Goal: Navigation & Orientation: Find specific page/section

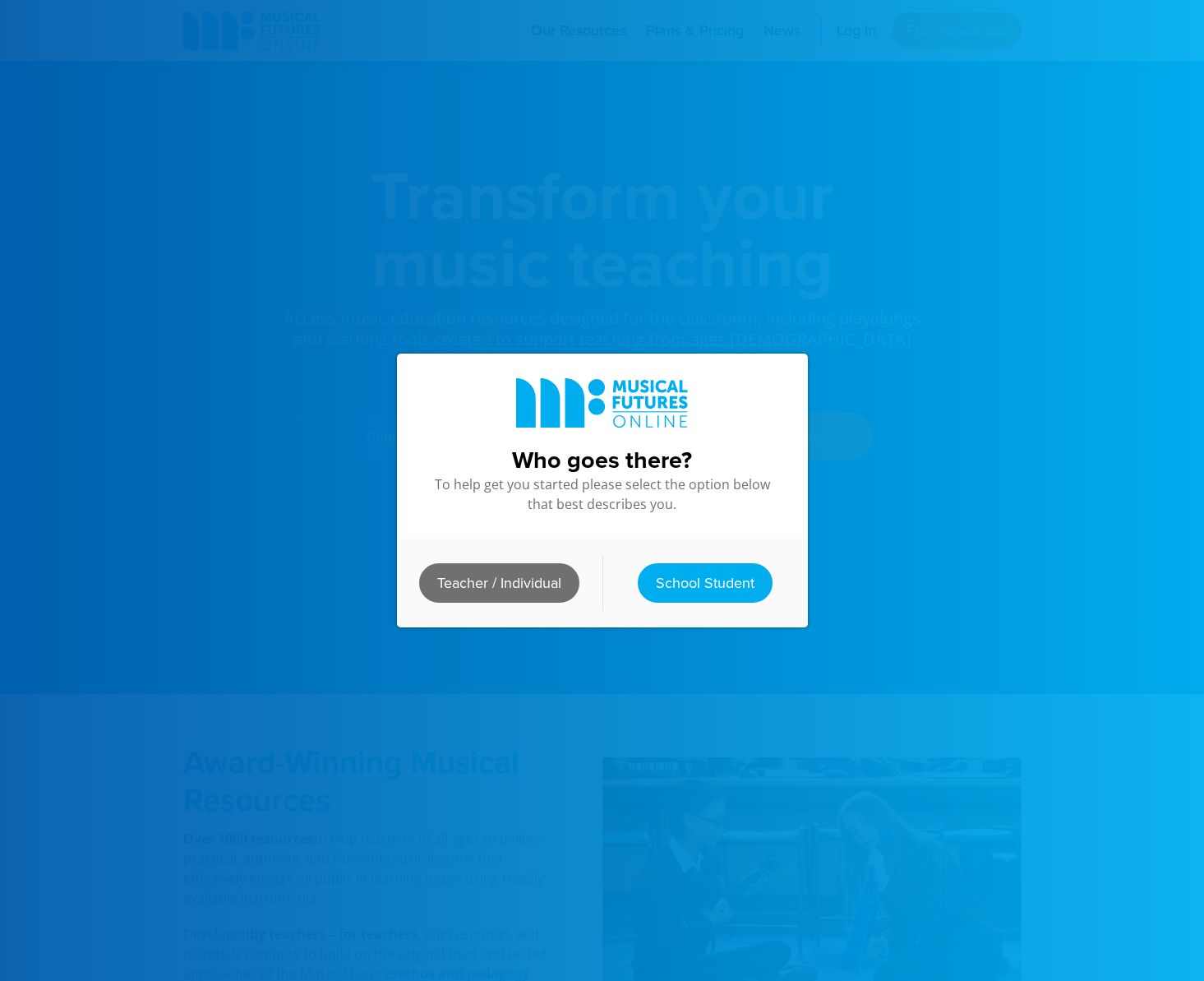
click at [512, 582] on link "Teacher / Individual" at bounding box center [499, 583] width 160 height 39
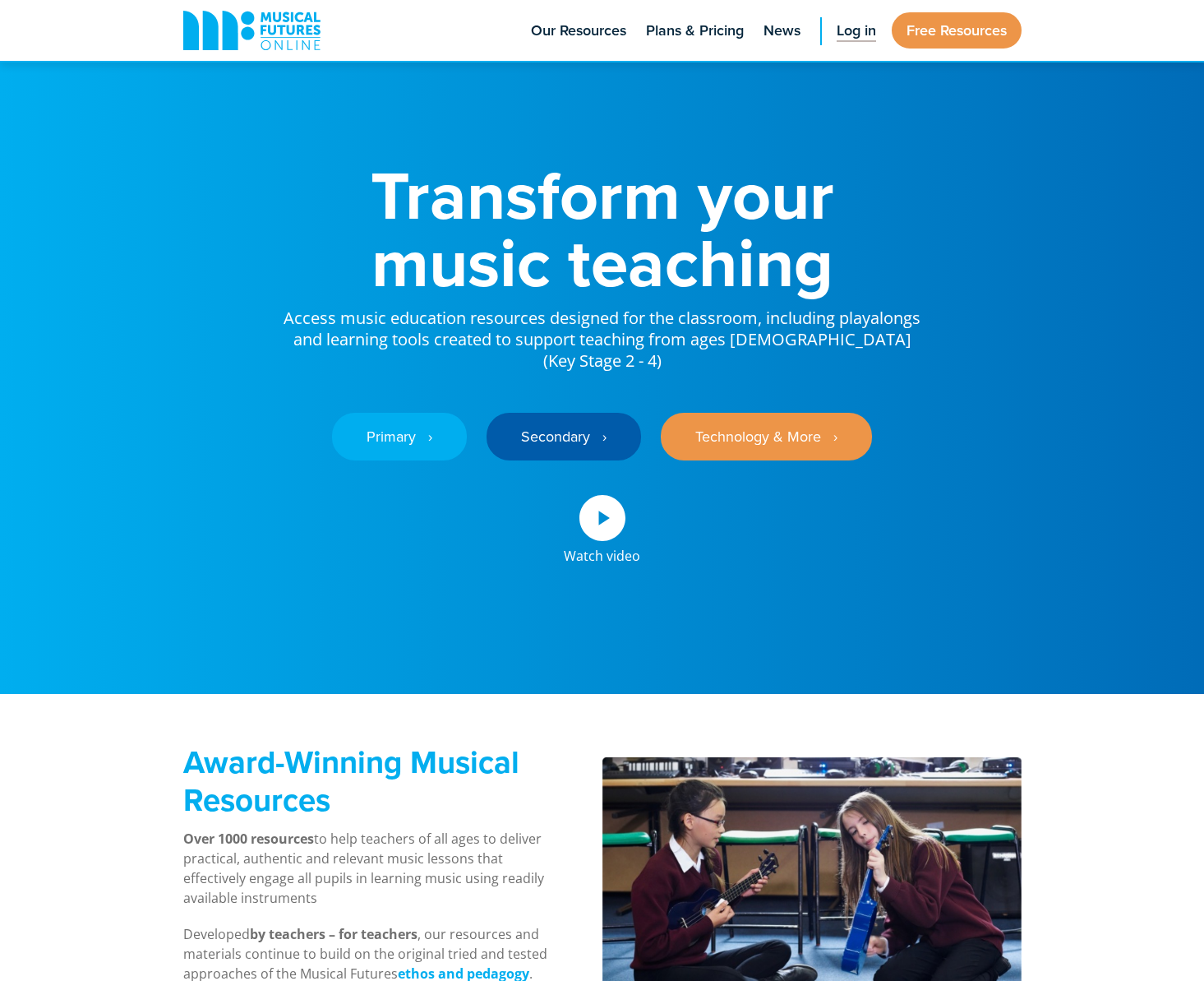
click at [848, 31] on span "Log in" at bounding box center [856, 31] width 39 height 22
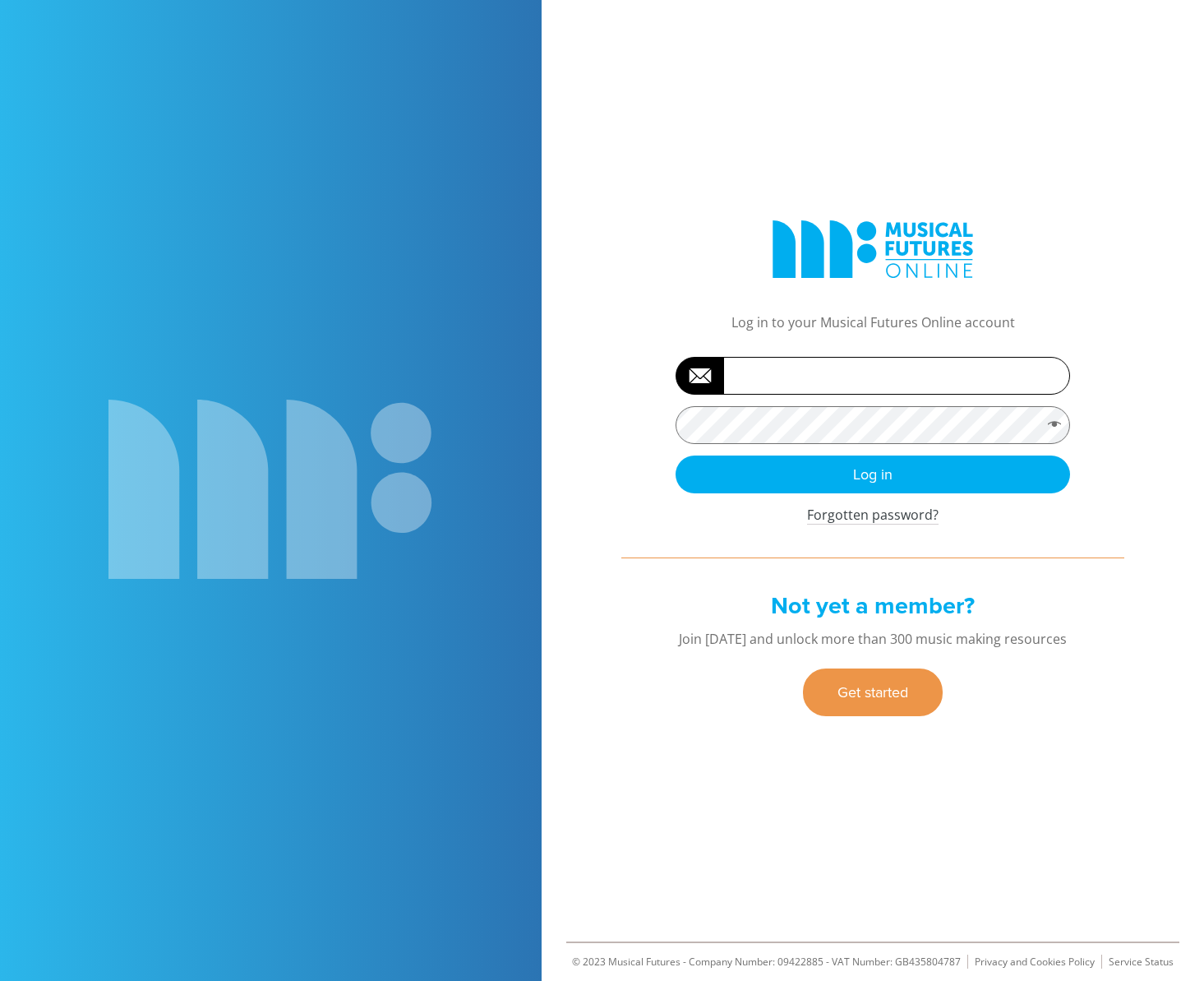
click at [776, 367] on input "Username or email address *" at bounding box center [872, 375] width 395 height 38
paste input "chris.barron"
type input "chris.barron"
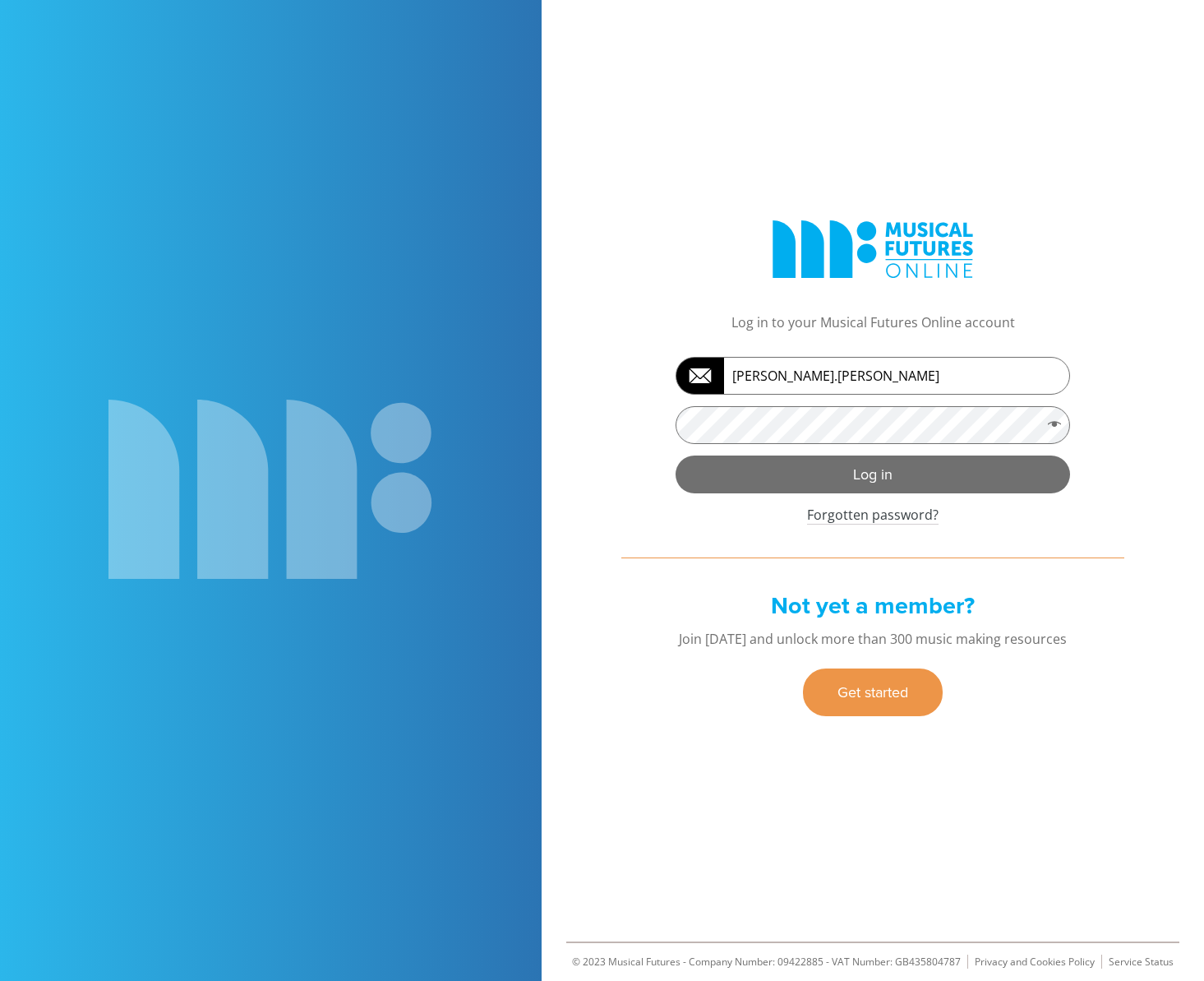
click at [814, 474] on button "Log in" at bounding box center [872, 474] width 395 height 38
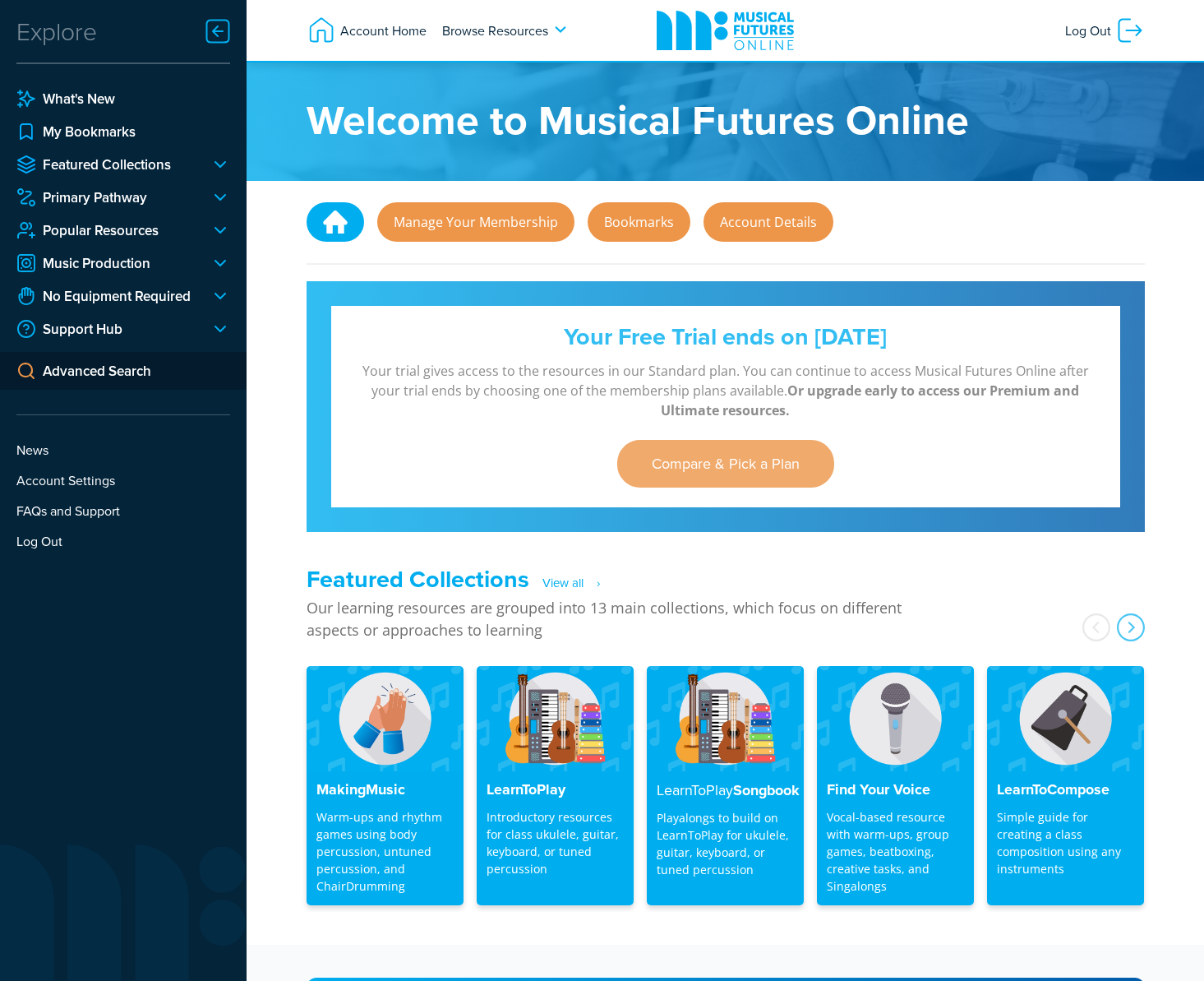
click at [218, 167] on div at bounding box center [213, 164] width 33 height 20
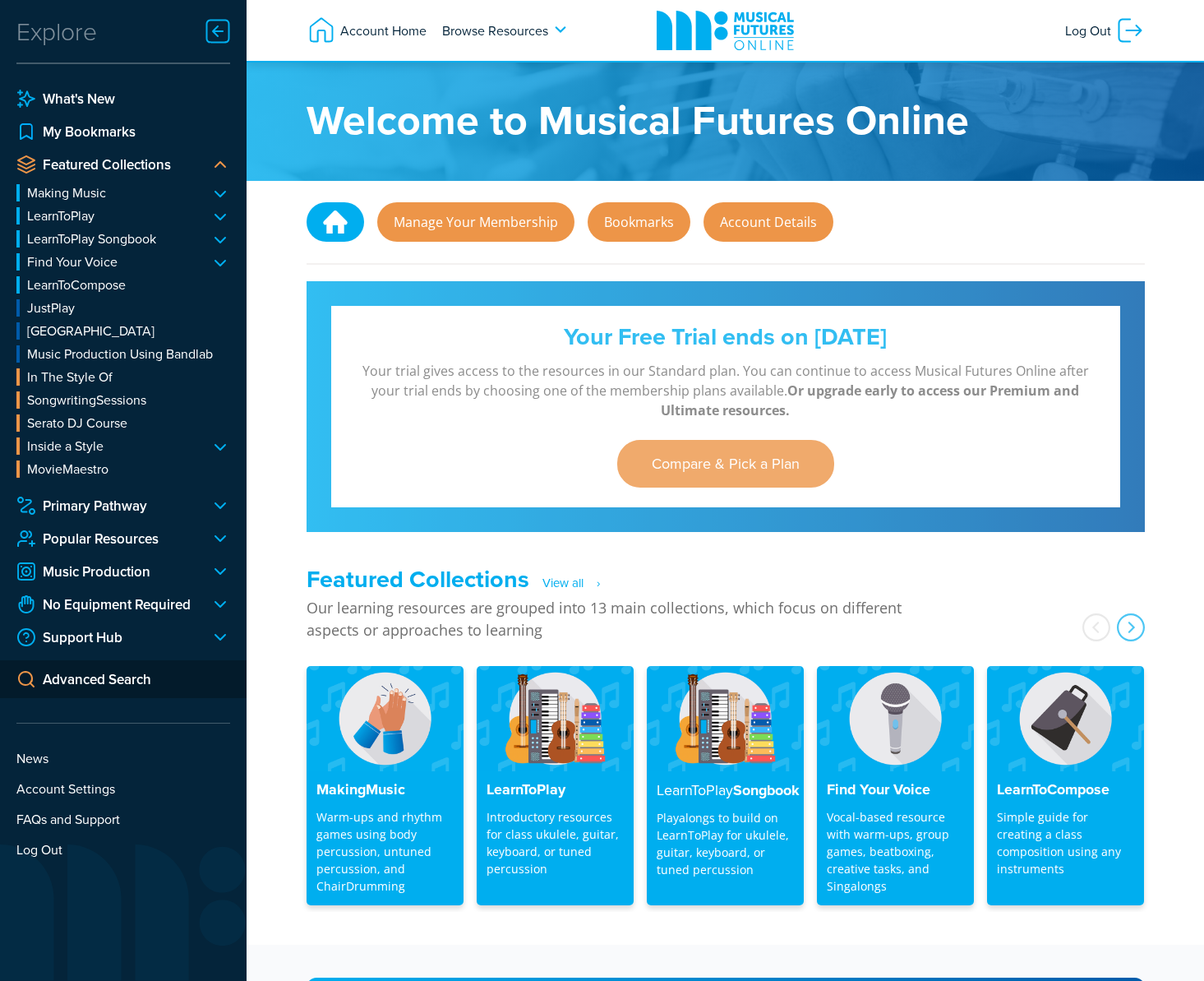
click at [221, 195] on li "Making Music Body Percussion ChairDrumming SimplySamba Untuned Percussion Class…" at bounding box center [123, 193] width 214 height 17
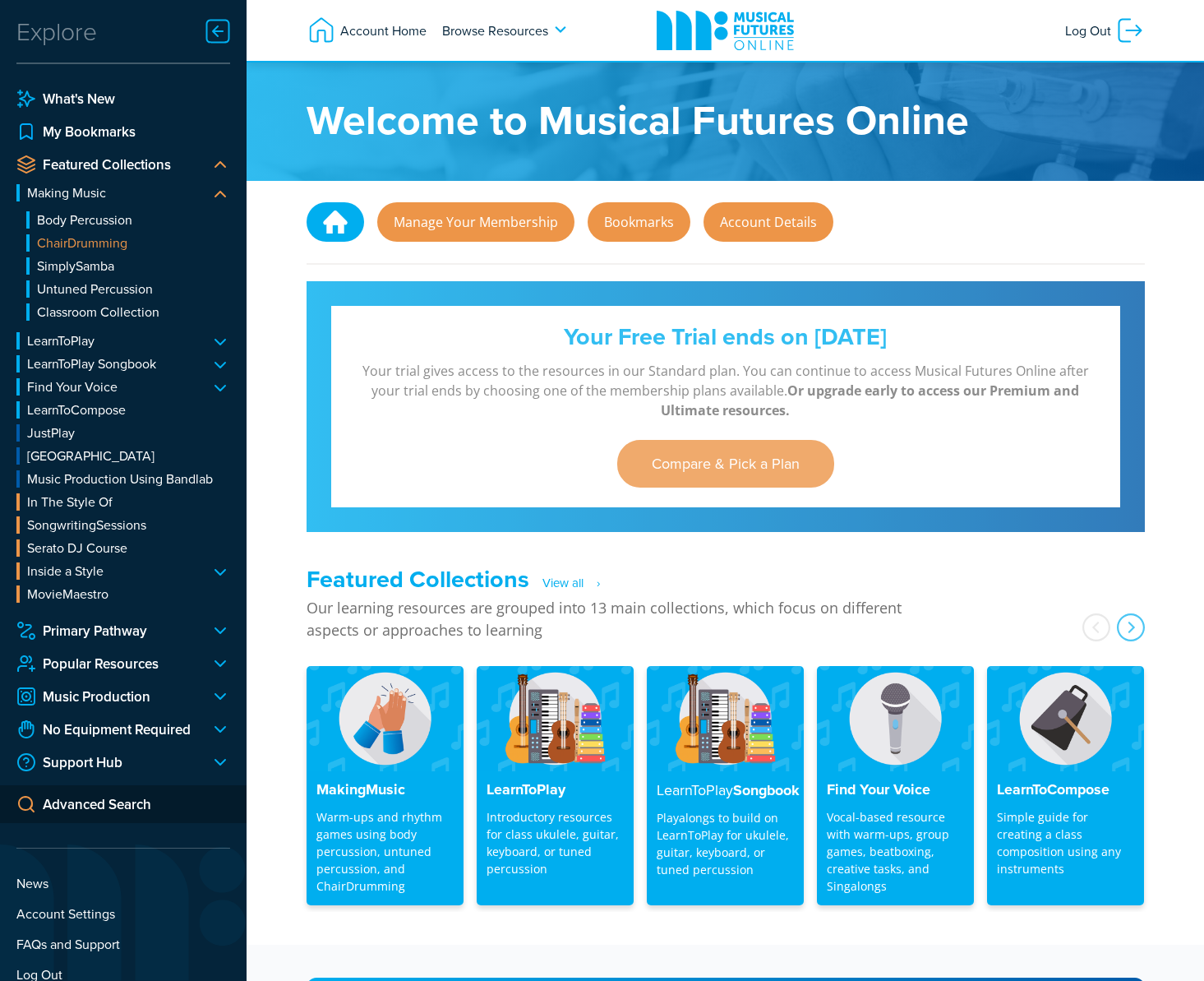
click at [90, 247] on link "ChairDrumming" at bounding box center [128, 243] width 204 height 17
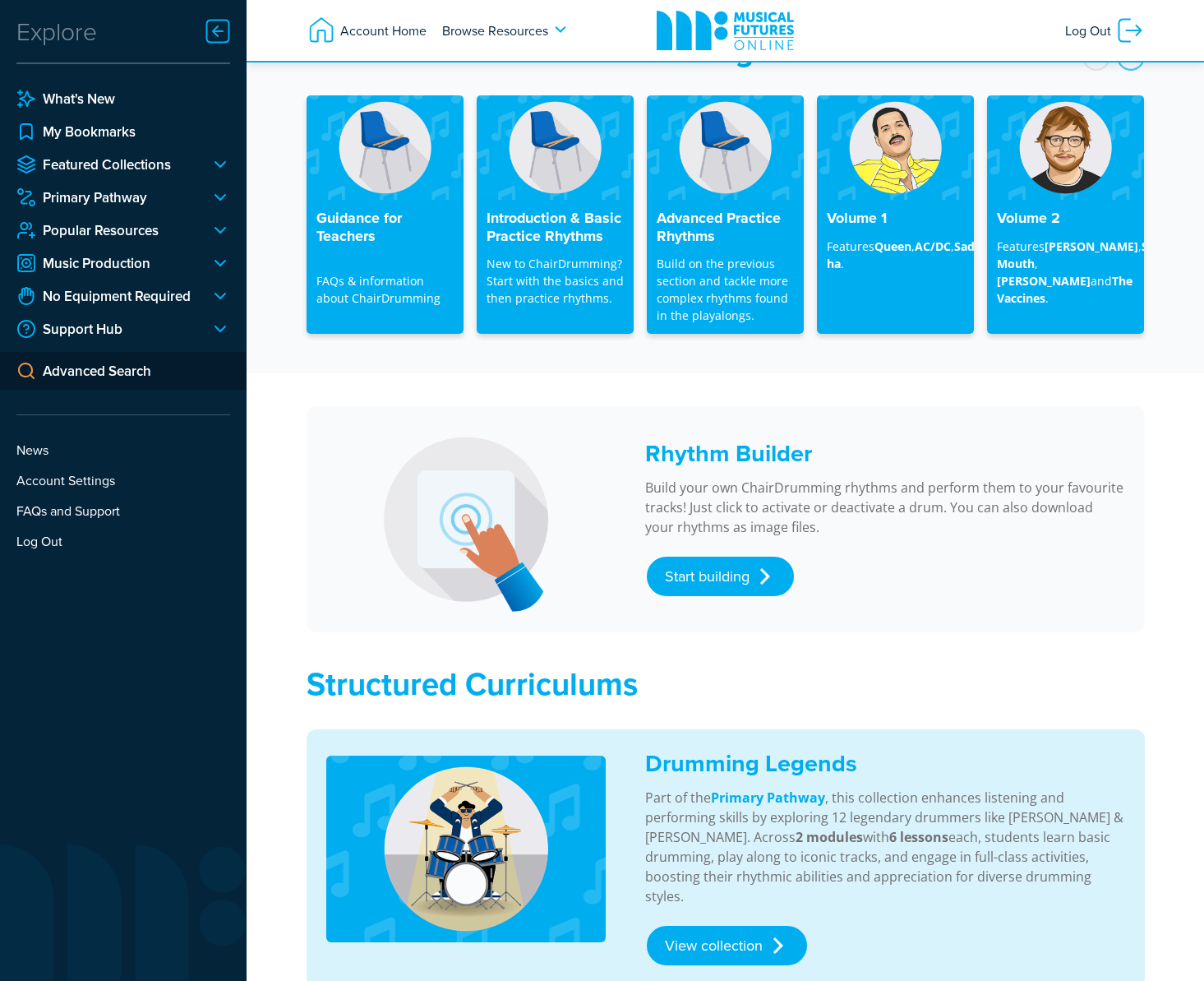
scroll to position [638, 0]
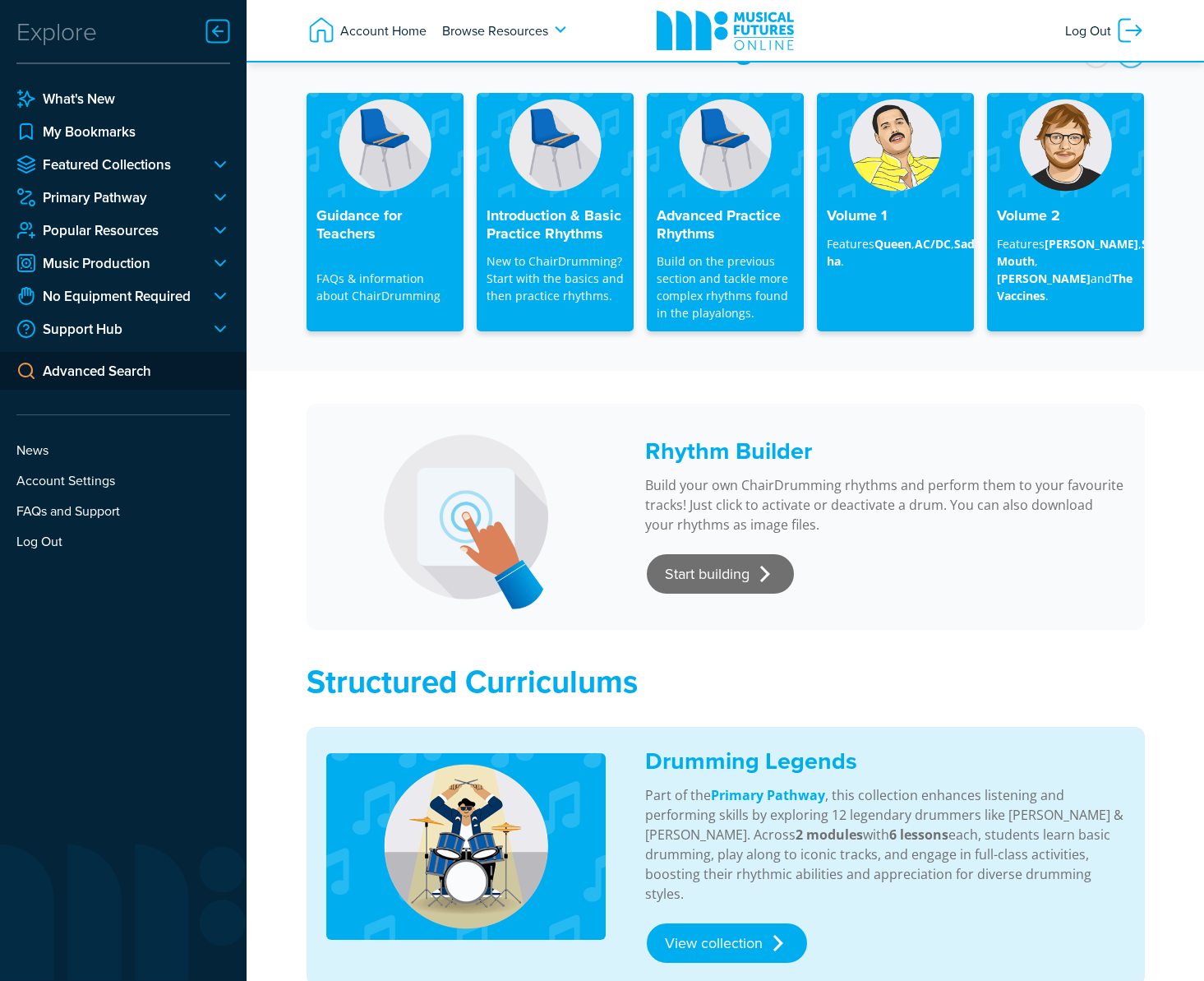
click at [704, 588] on link "Start building" at bounding box center [720, 574] width 147 height 39
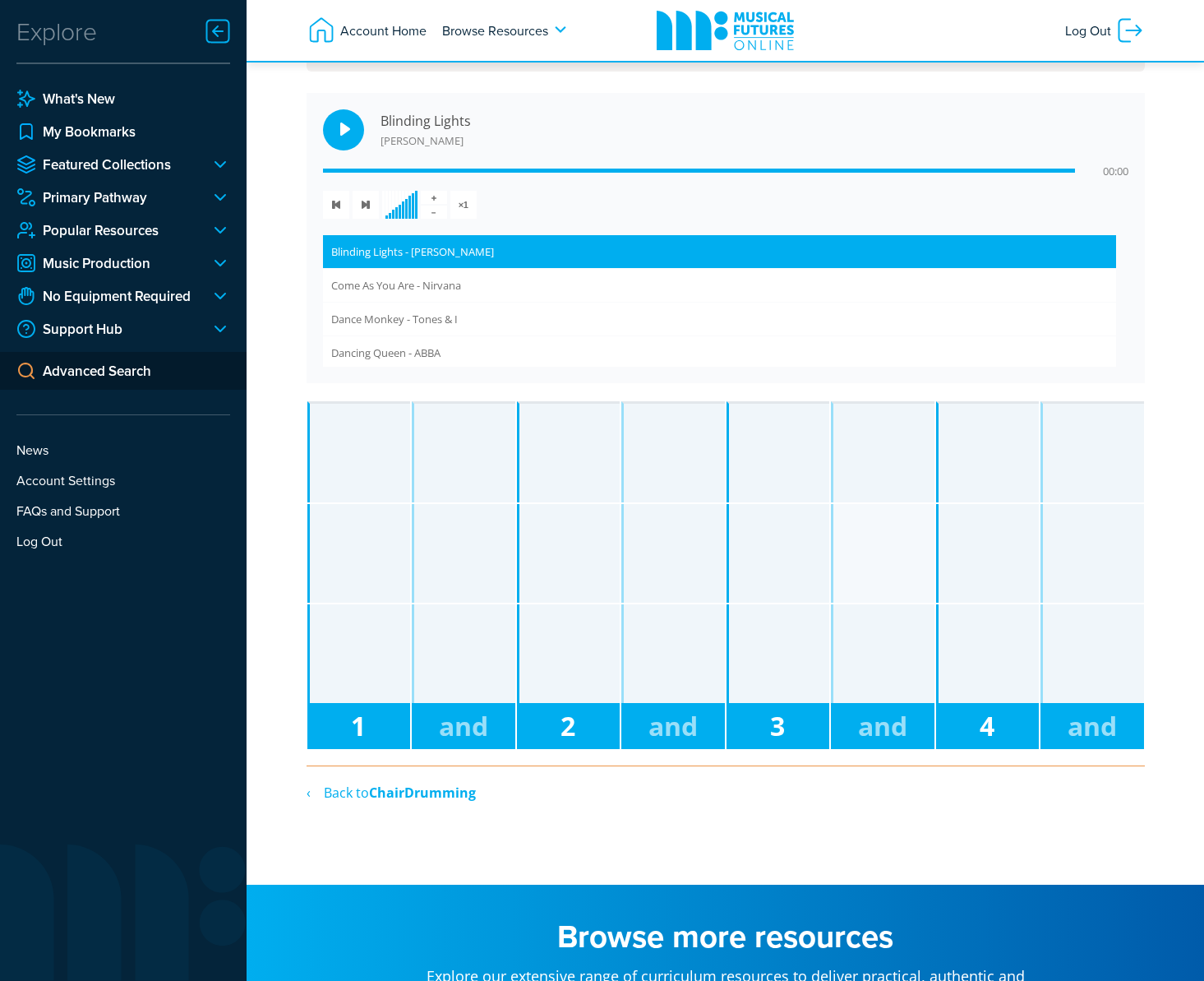
scroll to position [818, 0]
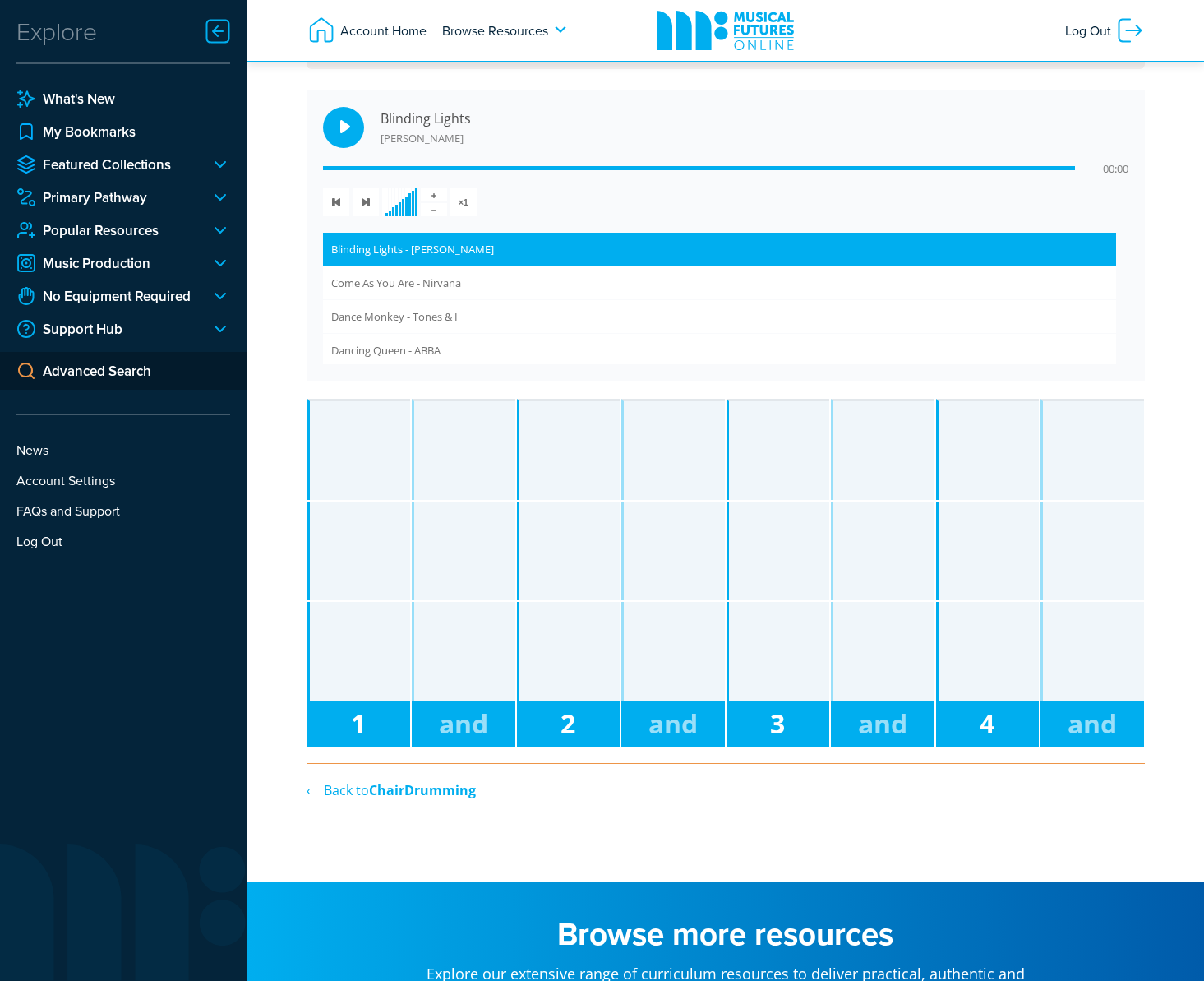
click at [585, 485] on div at bounding box center [569, 451] width 101 height 98
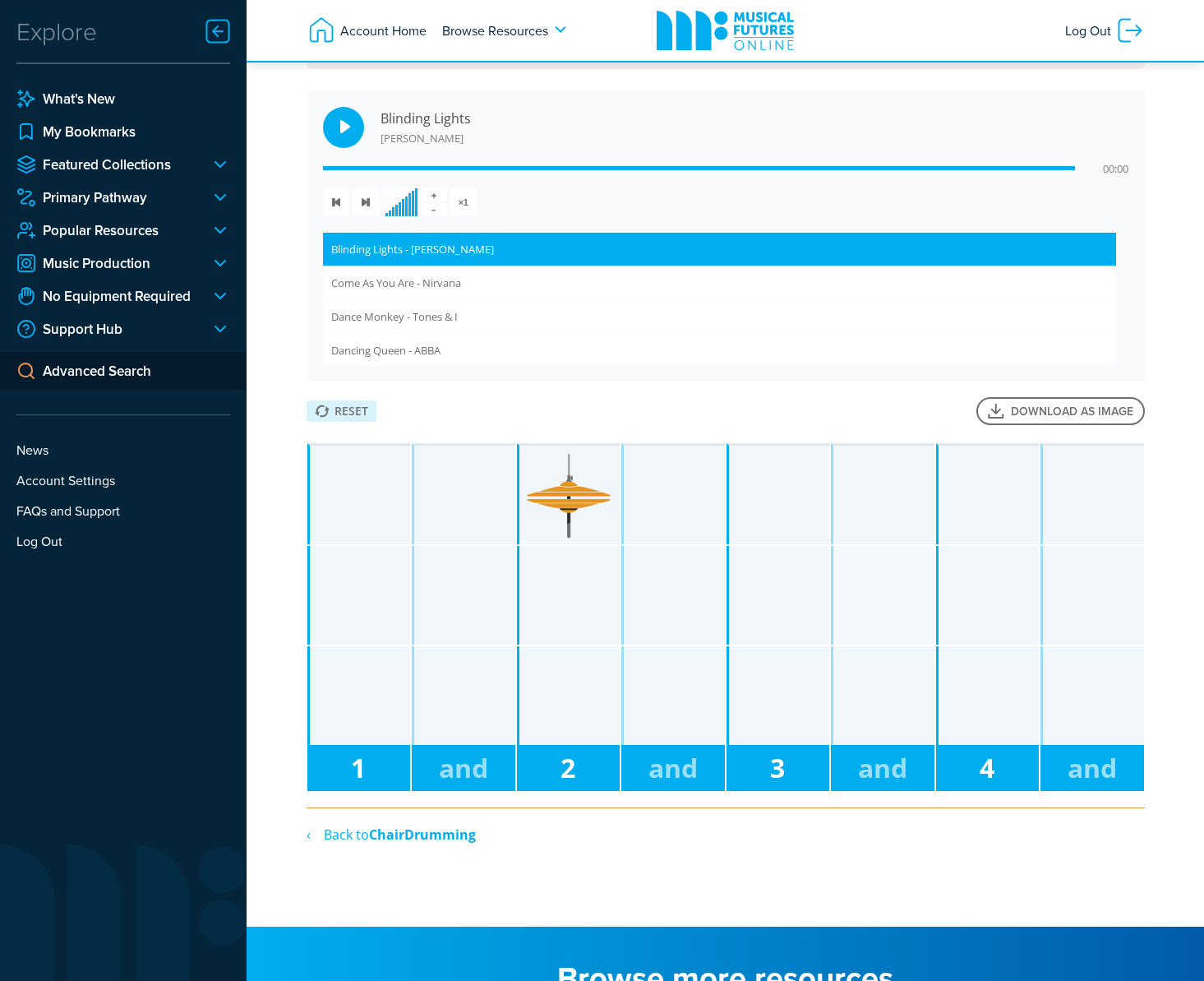
drag, startPoint x: 695, startPoint y: 570, endPoint x: 868, endPoint y: 575, distance: 173.1
click at [695, 570] on div at bounding box center [674, 595] width 101 height 98
drag, startPoint x: 916, startPoint y: 581, endPoint x: 1003, endPoint y: 572, distance: 87.5
click at [917, 582] on div at bounding box center [883, 595] width 101 height 98
drag, startPoint x: 1031, startPoint y: 575, endPoint x: 1089, endPoint y: 605, distance: 65.3
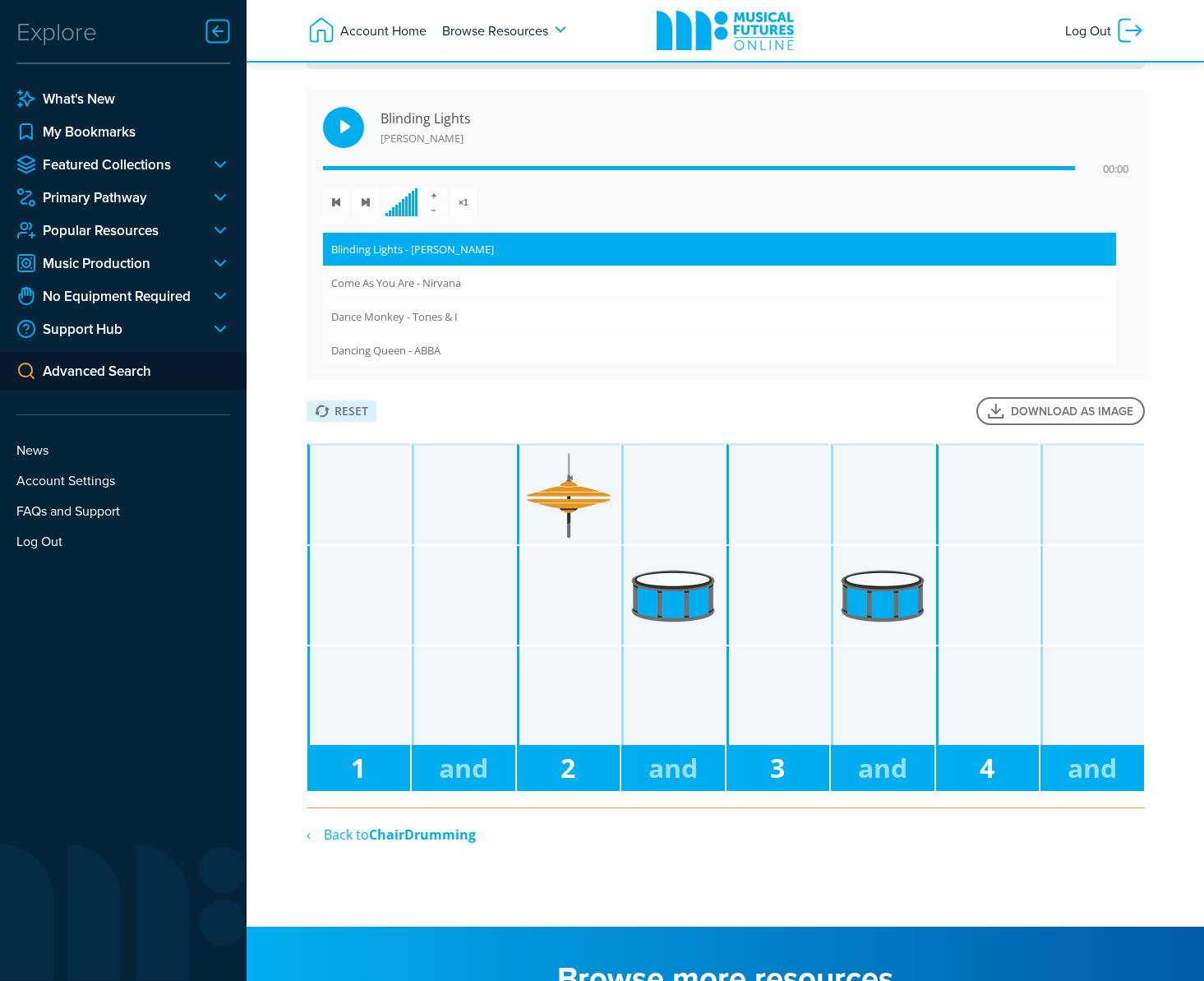
click at [1033, 575] on div at bounding box center [988, 595] width 101 height 98
drag, startPoint x: 1093, startPoint y: 620, endPoint x: 1055, endPoint y: 669, distance: 62.0
click at [1093, 620] on div at bounding box center [1093, 595] width 101 height 98
click at [1039, 691] on div "4" at bounding box center [988, 616] width 105 height 350
click at [330, 412] on div "Reset" at bounding box center [341, 411] width 70 height 21
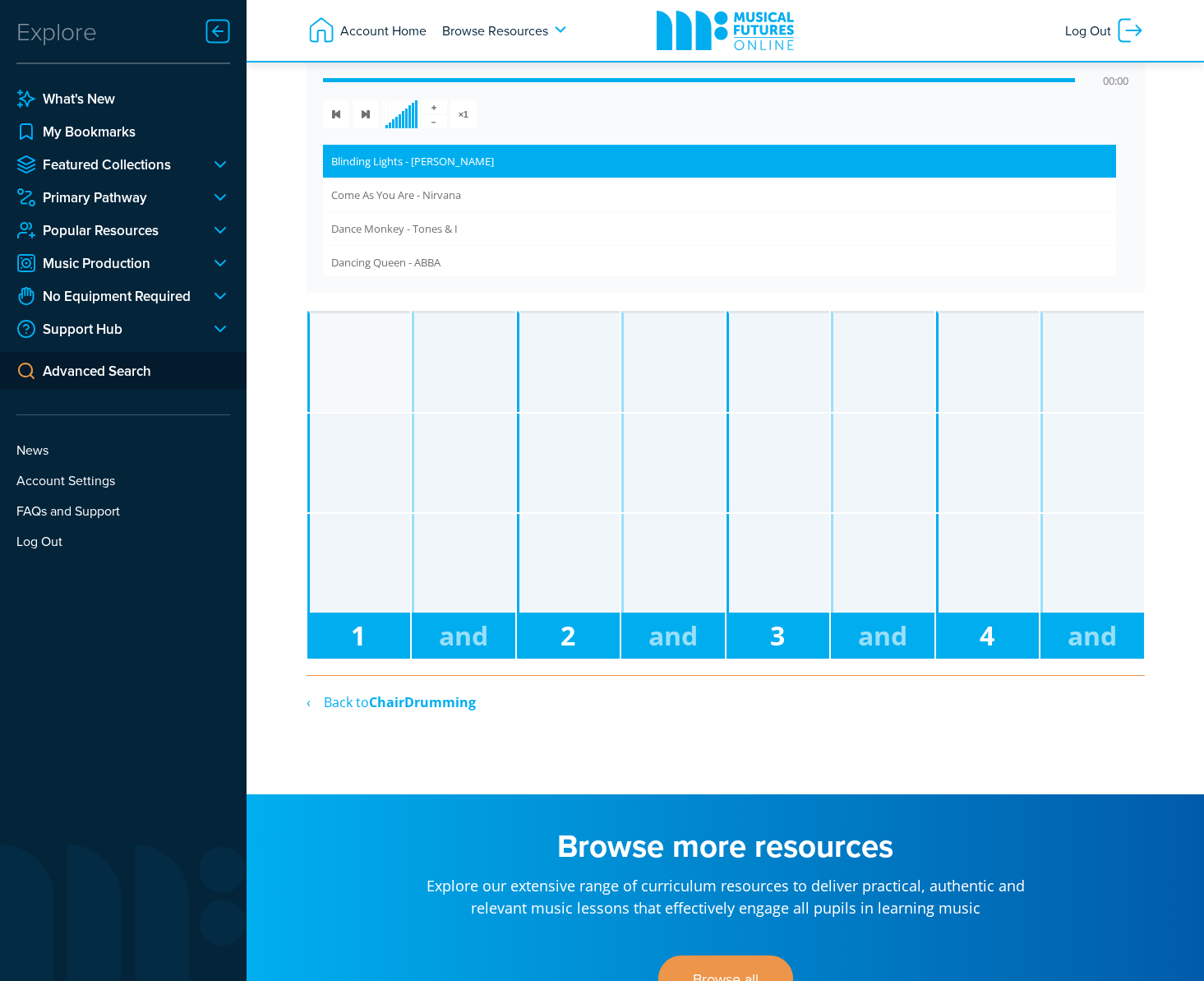
scroll to position [0, 0]
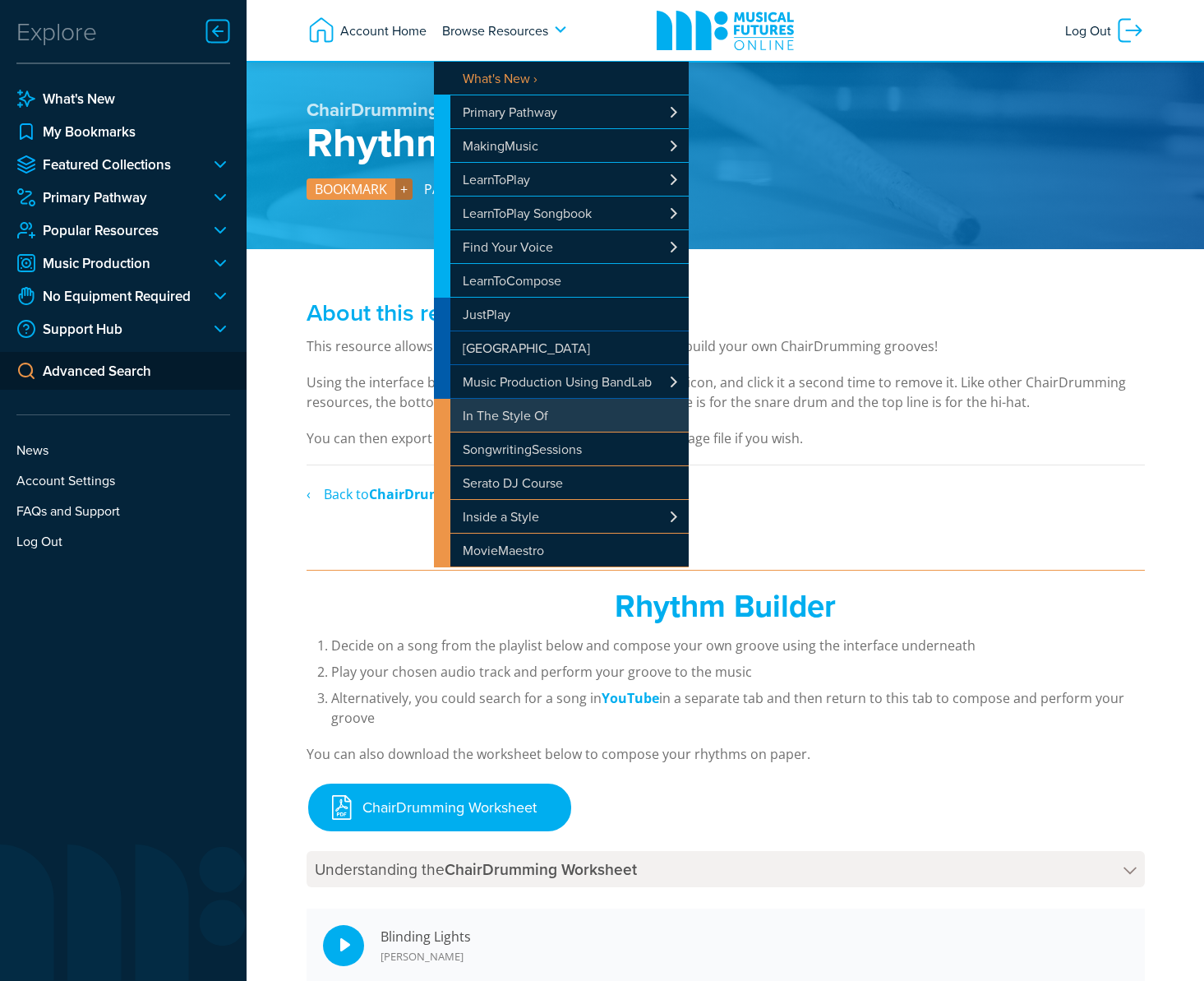
click at [506, 418] on link "In The Style Of" at bounding box center [561, 415] width 255 height 33
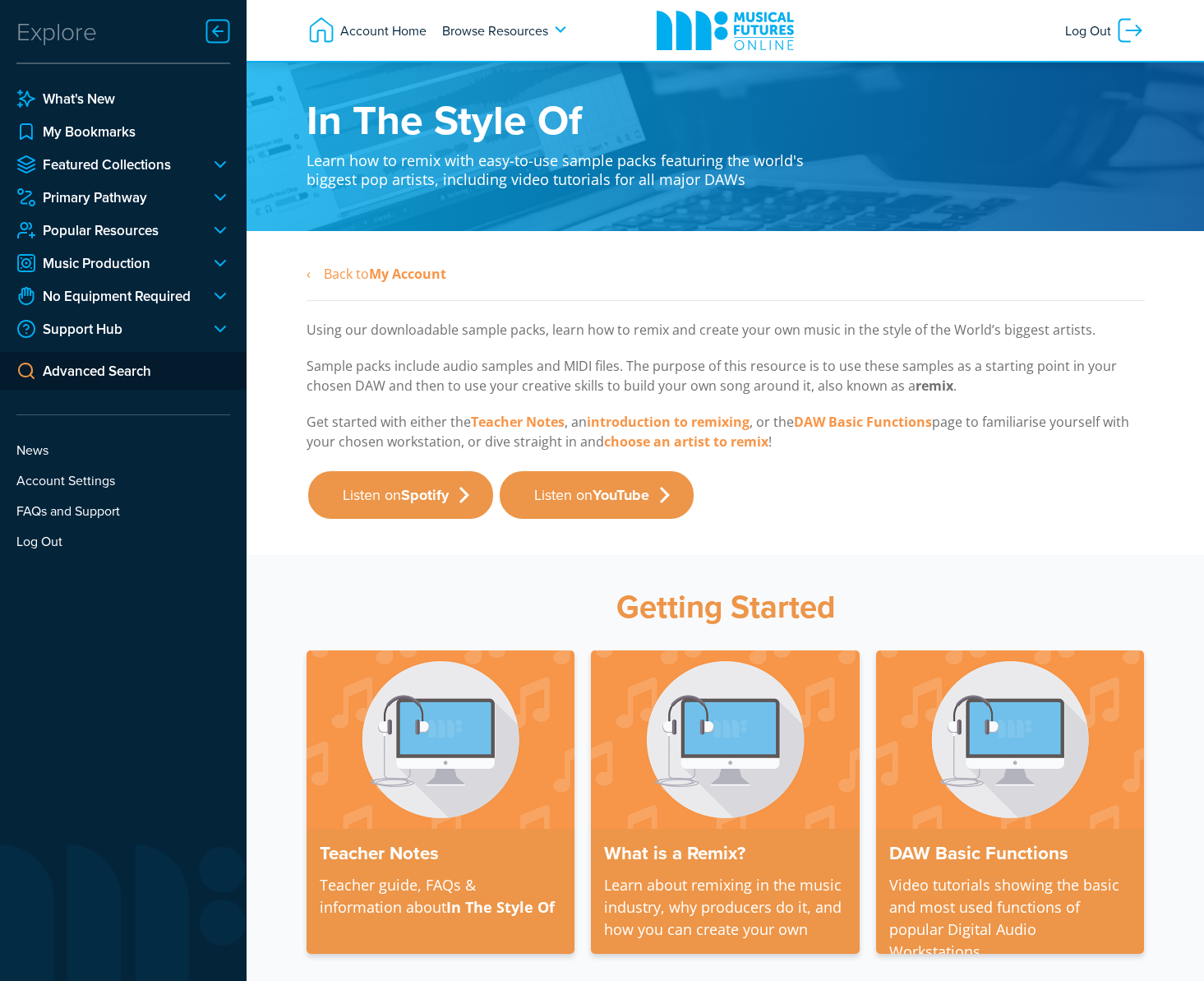
click at [206, 29] on div at bounding box center [217, 31] width 33 height 33
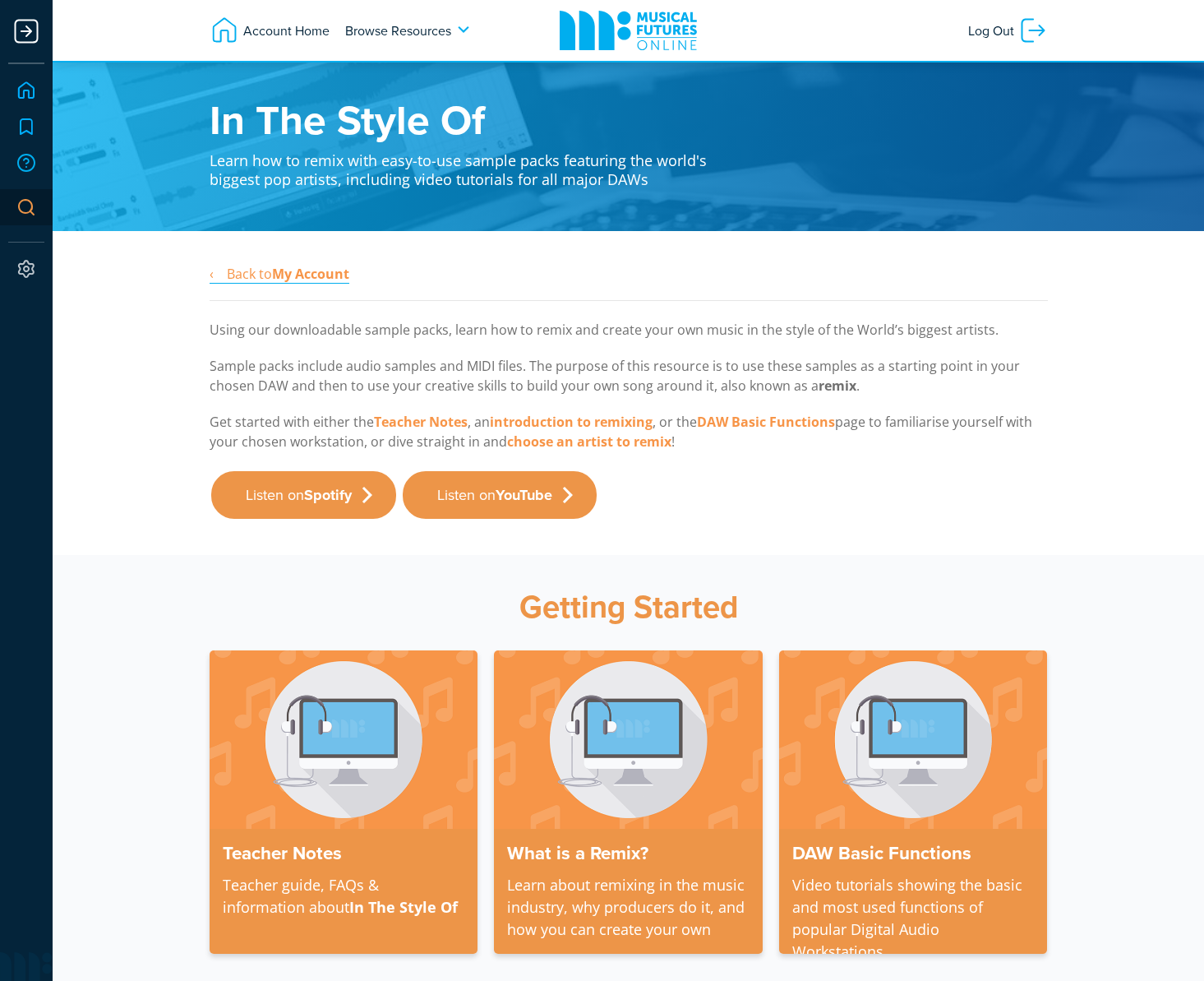
drag, startPoint x: 287, startPoint y: 270, endPoint x: 495, endPoint y: 235, distance: 210.9
click at [287, 270] on strong "My Account" at bounding box center [311, 273] width 77 height 18
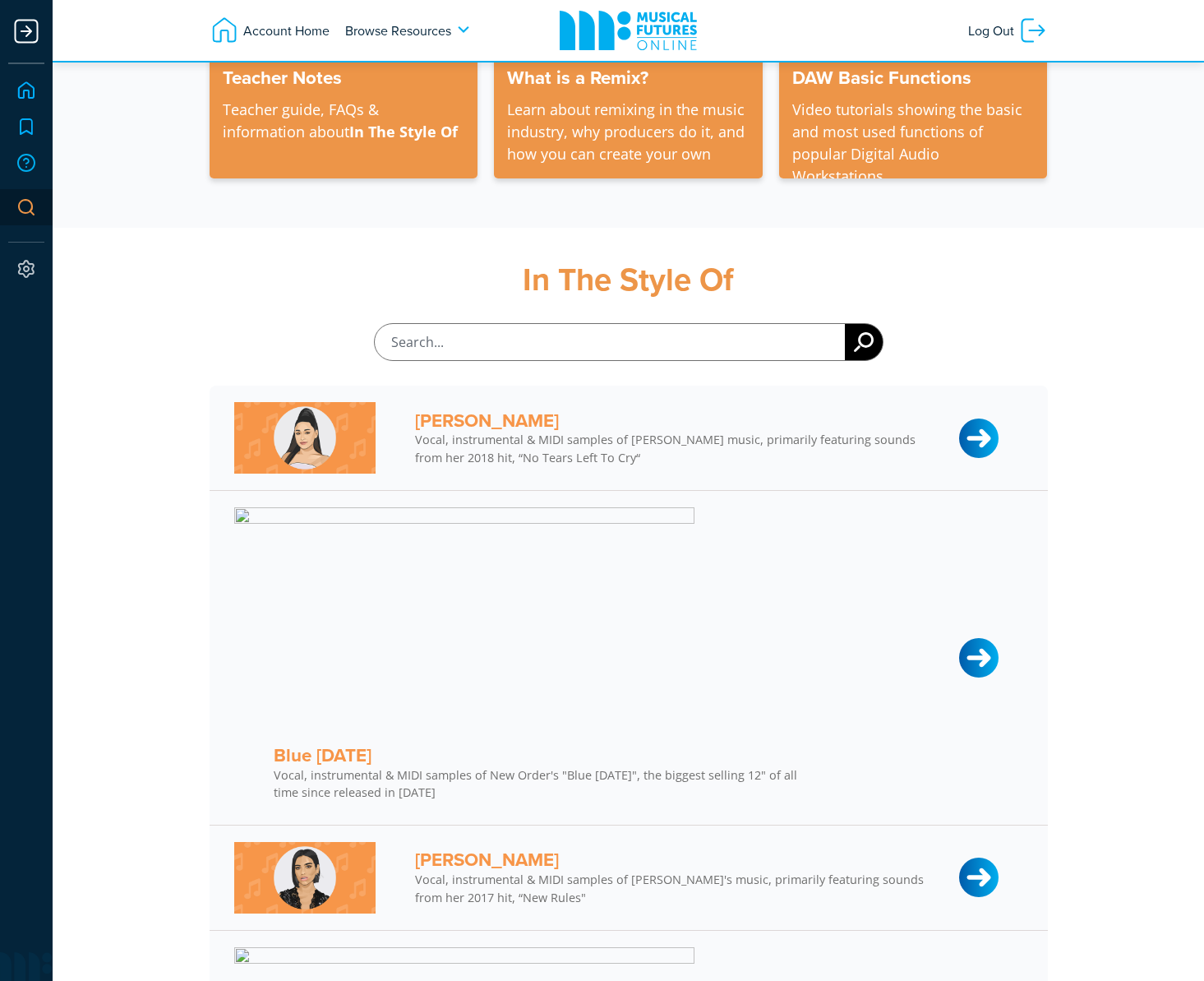
scroll to position [782, 0]
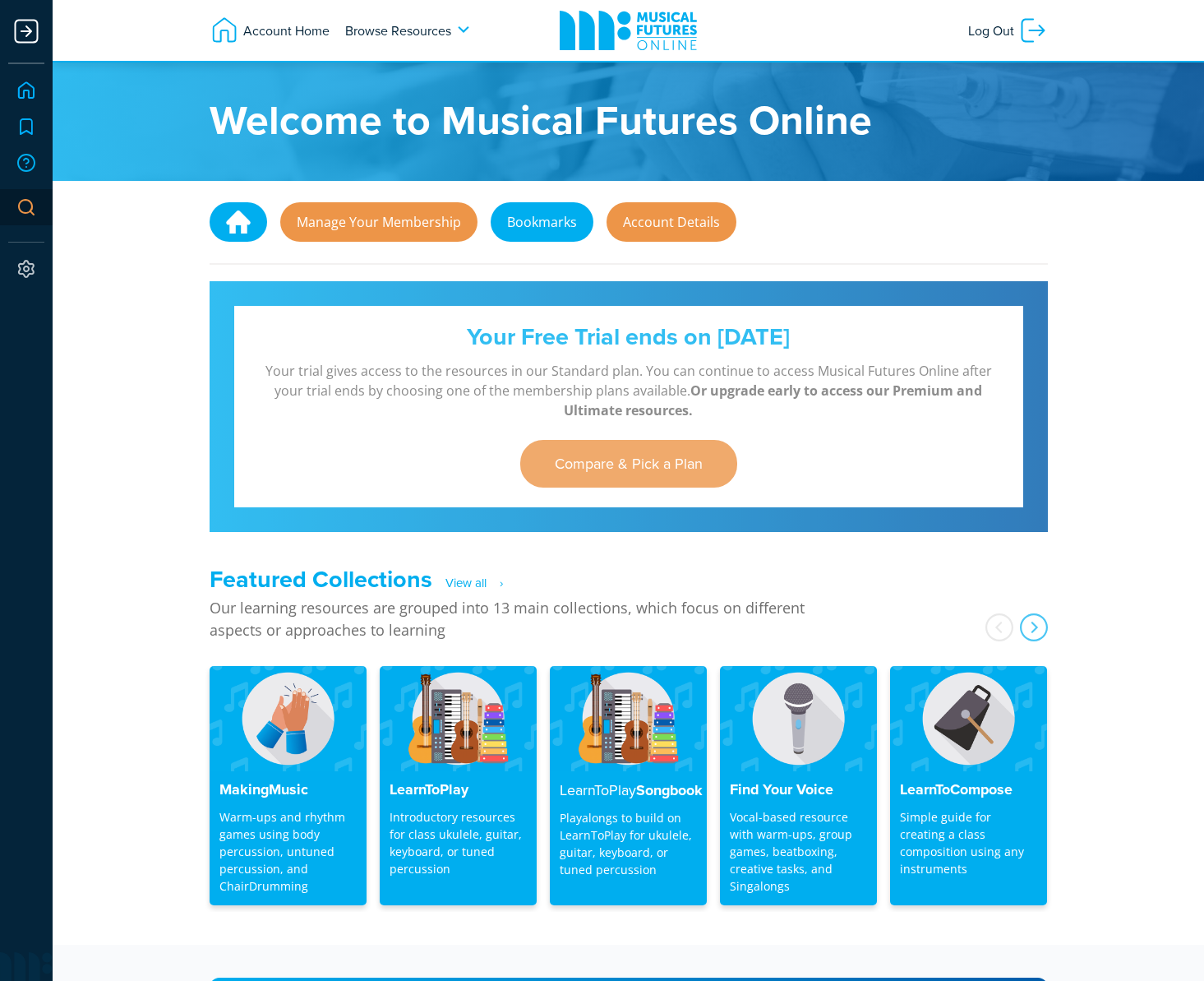
click at [524, 214] on link "Bookmarks" at bounding box center [541, 221] width 103 height 39
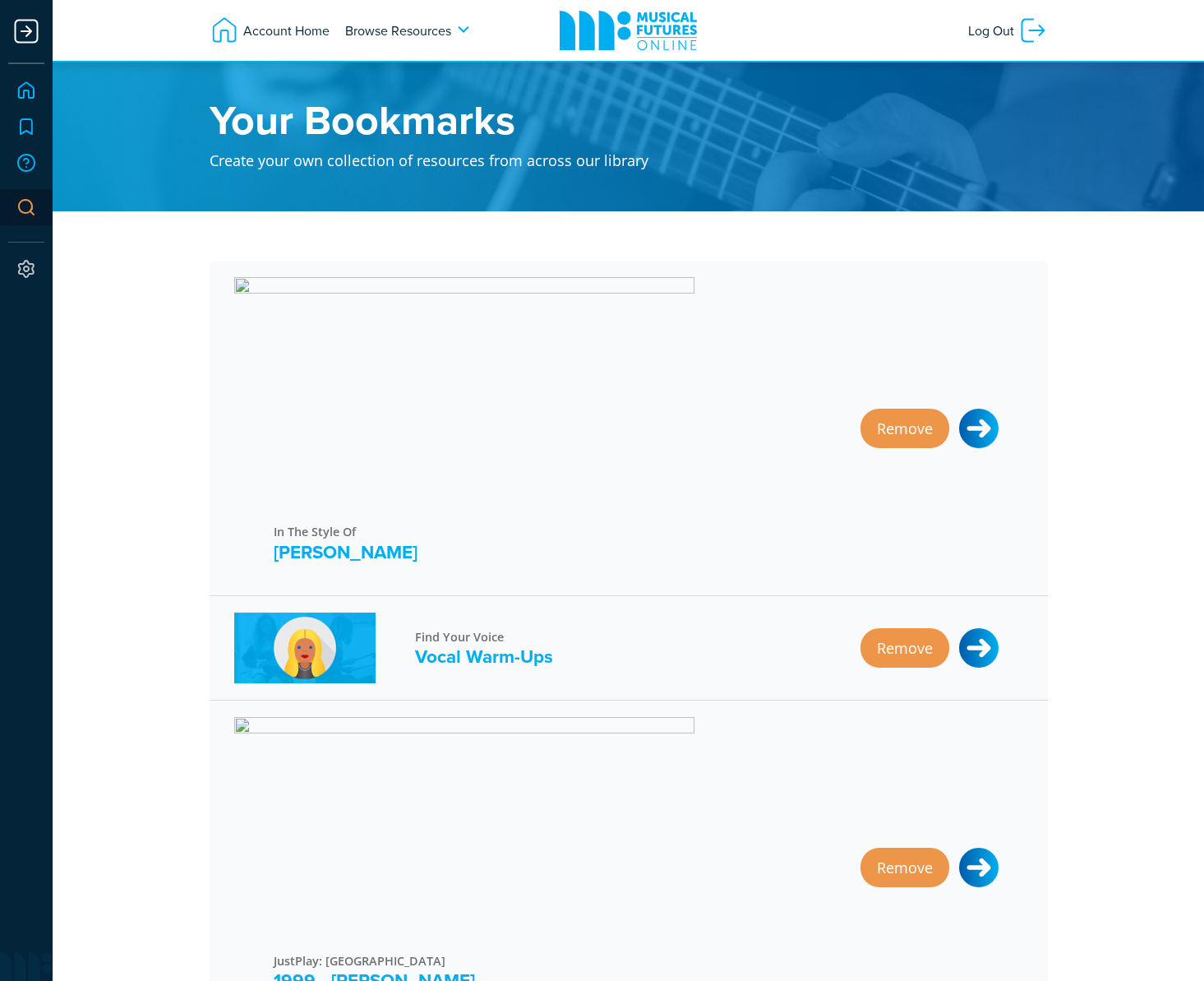
drag, startPoint x: 27, startPoint y: 31, endPoint x: 52, endPoint y: 52, distance: 32.6
click at [27, 31] on div at bounding box center [26, 31] width 33 height 33
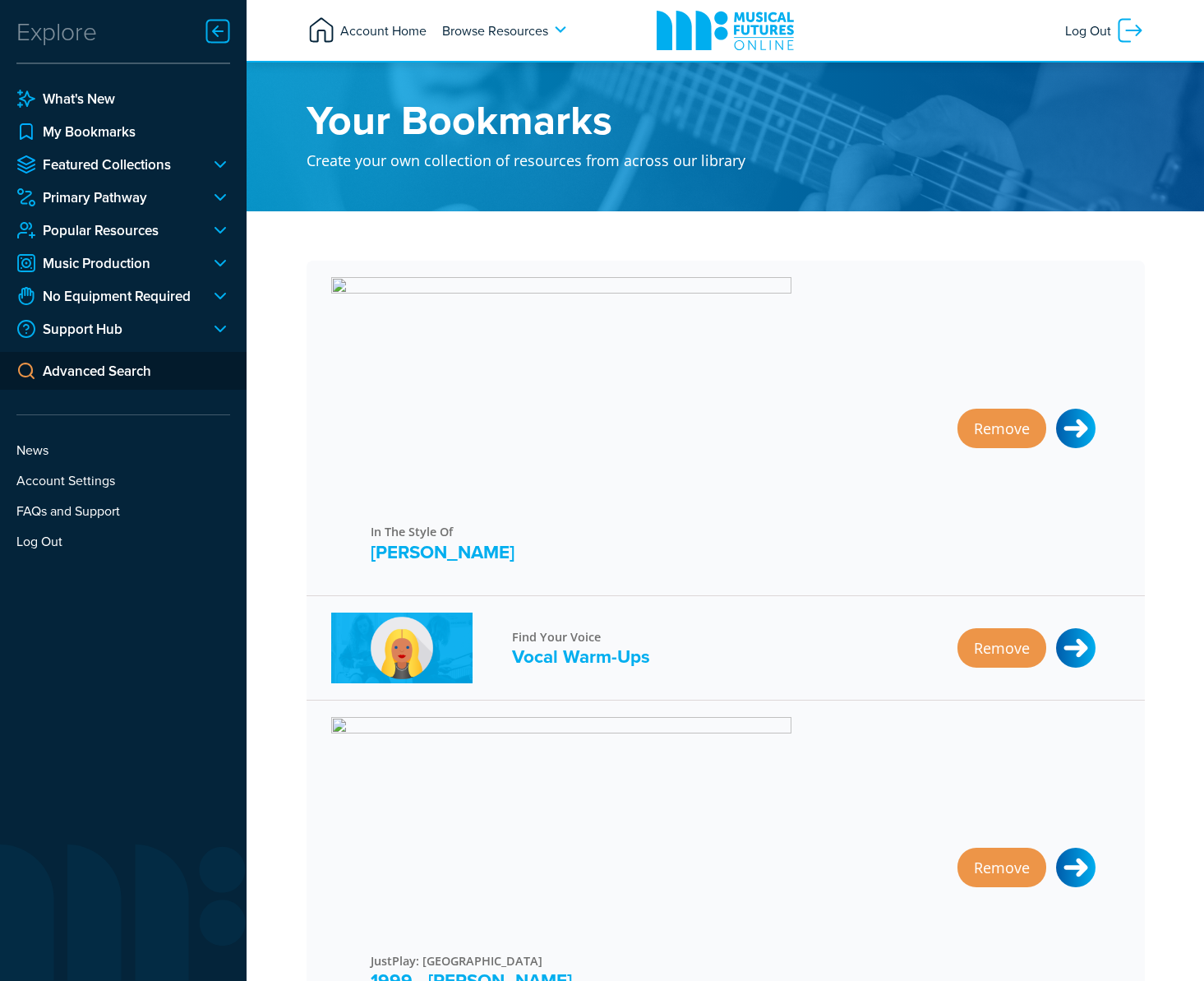
click at [390, 37] on span "Account Home" at bounding box center [381, 30] width 91 height 30
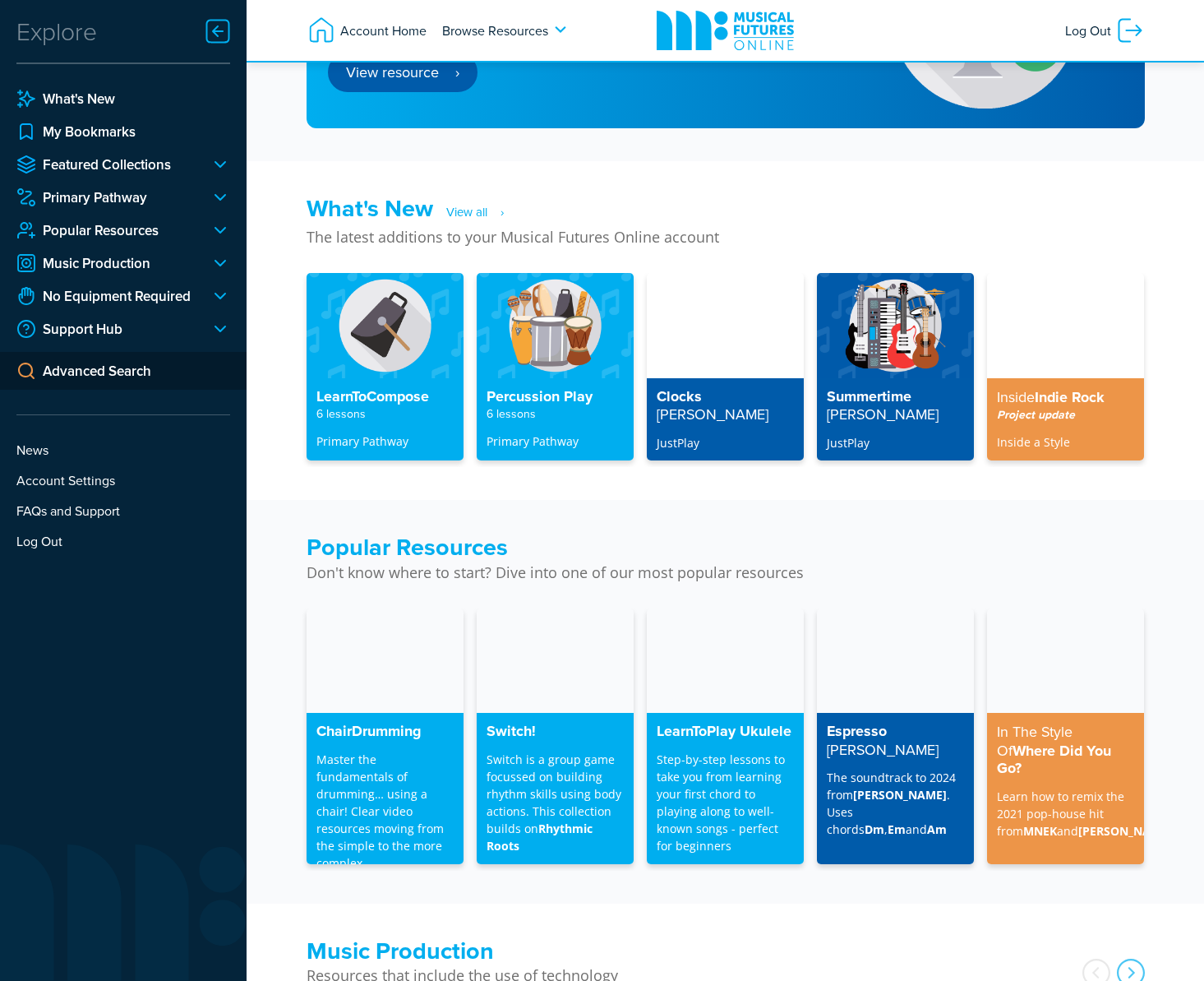
scroll to position [1077, 0]
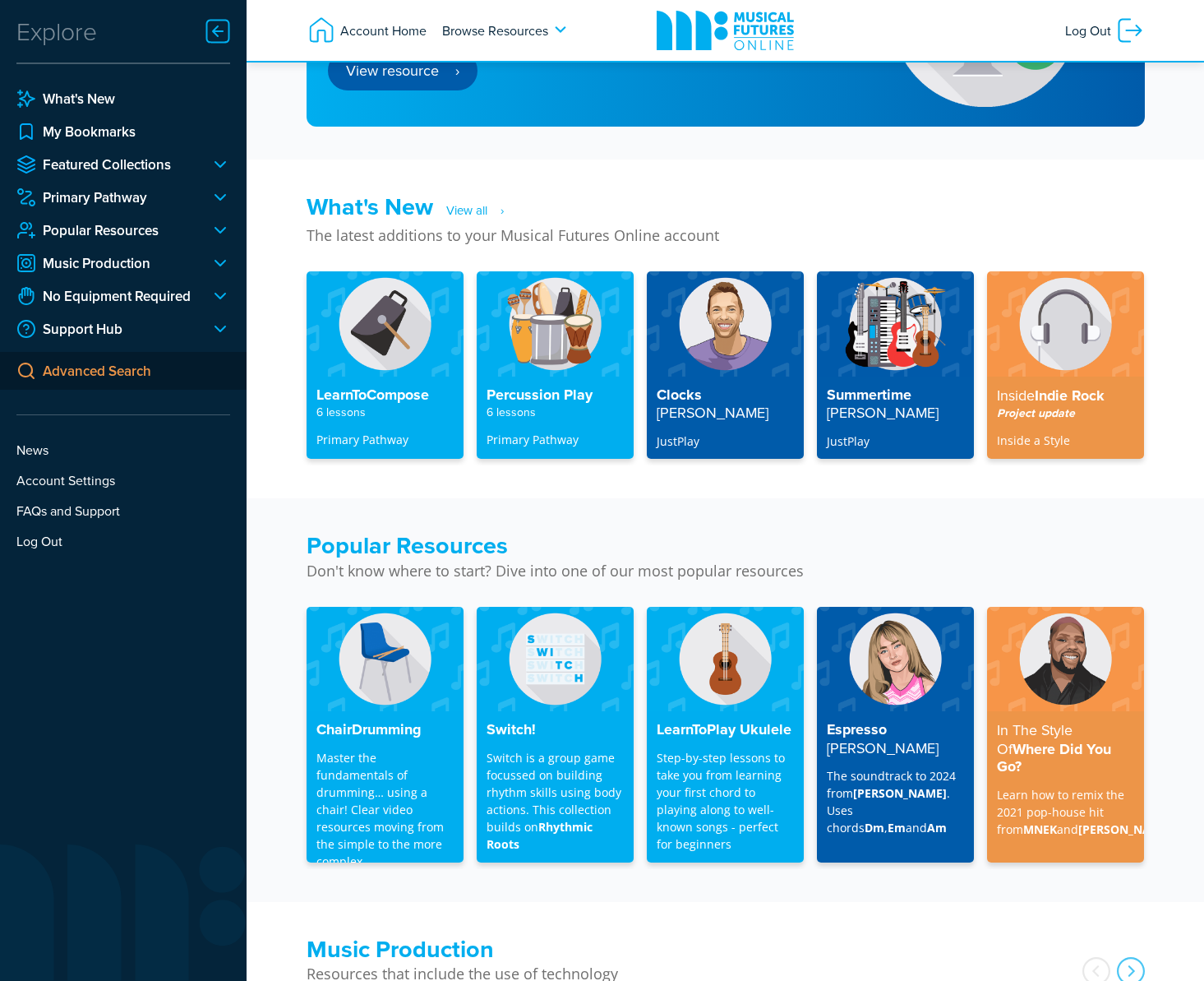
click at [76, 372] on link "Advanced Search" at bounding box center [123, 371] width 247 height 38
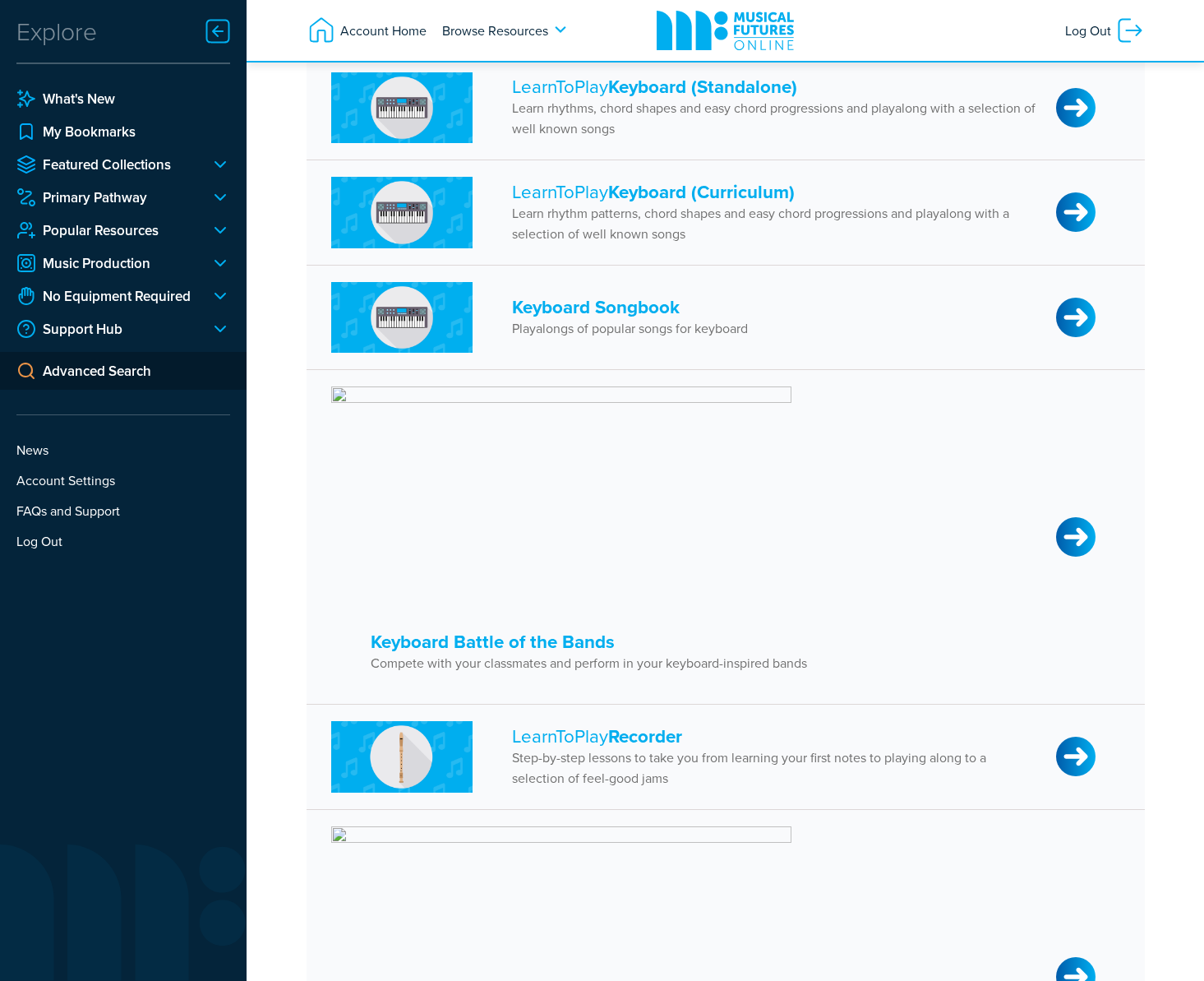
scroll to position [2849, 0]
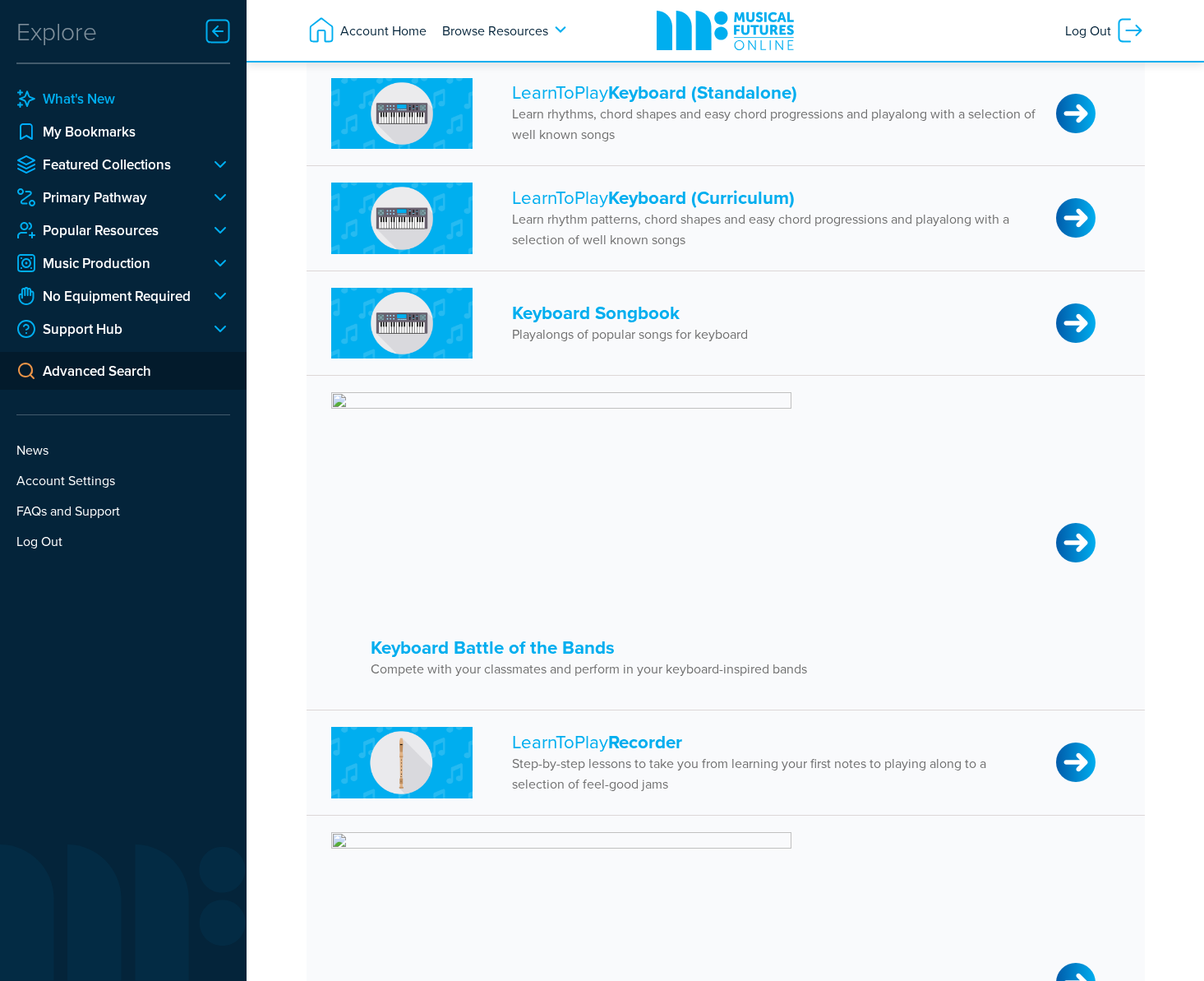
click at [96, 86] on div "Explore What's New My Bookmarks Featured Collections Making Music Body Percussi…" at bounding box center [123, 306] width 214 height 488
drag, startPoint x: 98, startPoint y: 92, endPoint x: 119, endPoint y: 94, distance: 21.1
click at [98, 92] on link "What's New" at bounding box center [123, 98] width 214 height 20
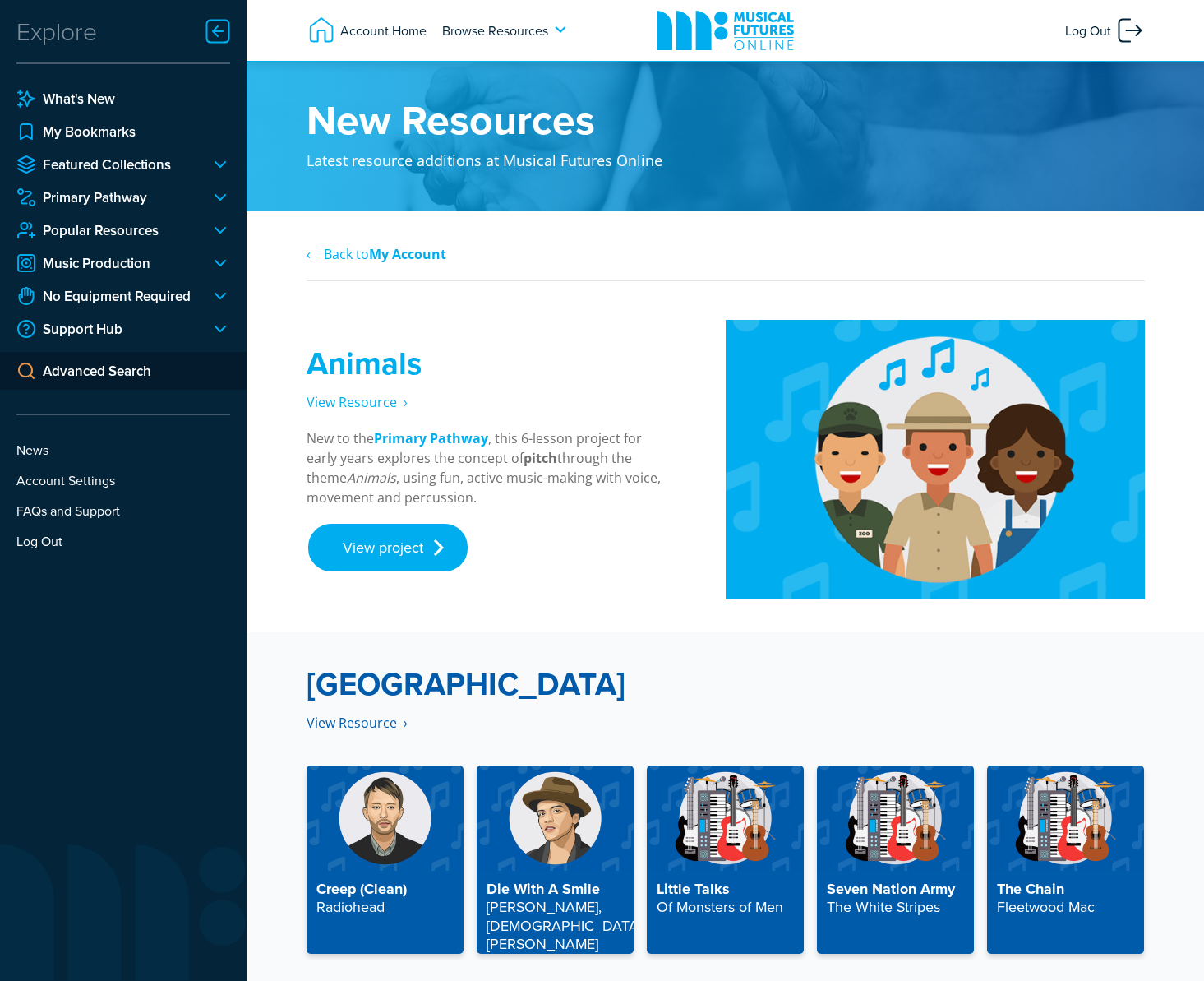
click at [1101, 41] on span "Log Out" at bounding box center [1089, 30] width 50 height 30
